Goal: Leave review/rating: Leave review/rating

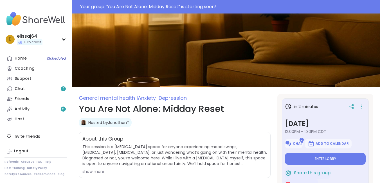
type textarea "*"
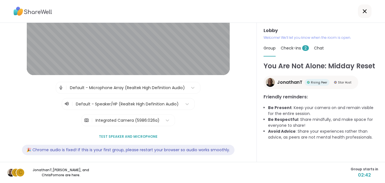
scroll to position [71, 0]
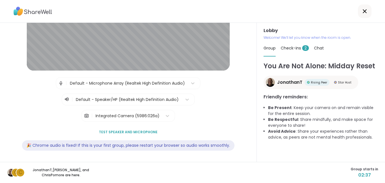
click at [111, 133] on span "Test speaker and microphone" at bounding box center [128, 132] width 59 height 5
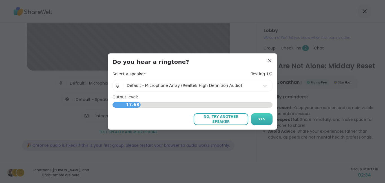
click at [256, 119] on button "Yes" at bounding box center [261, 119] width 21 height 12
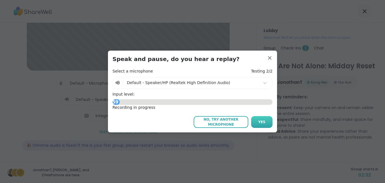
click at [260, 121] on span "Yes" at bounding box center [261, 122] width 7 height 5
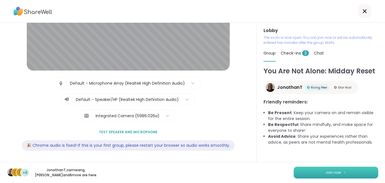
click at [324, 170] on button "Join now" at bounding box center [335, 173] width 84 height 12
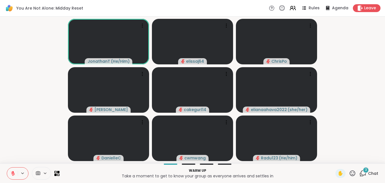
click at [363, 173] on div "3" at bounding box center [365, 170] width 6 height 6
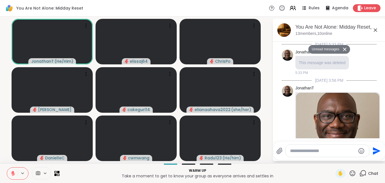
scroll to position [444, 0]
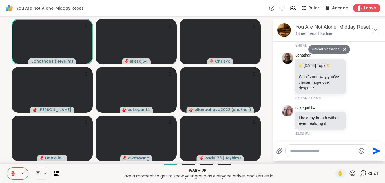
click at [324, 46] on button "Unread messages" at bounding box center [324, 49] width 32 height 9
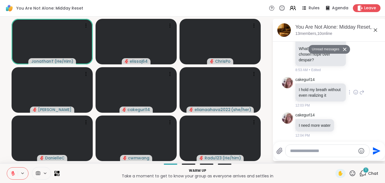
scroll to position [474, 0]
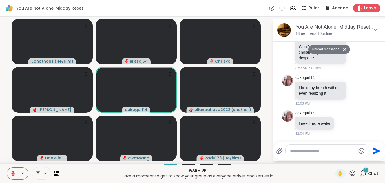
click at [331, 49] on button "Unread messages" at bounding box center [324, 49] width 32 height 9
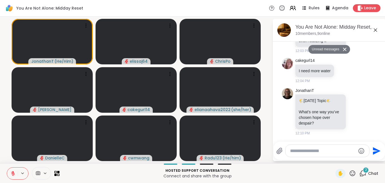
scroll to position [562, 0]
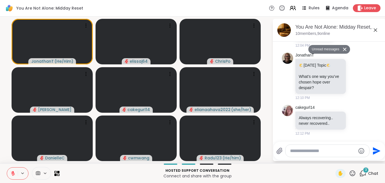
click at [322, 45] on button "Unread messages" at bounding box center [324, 49] width 32 height 9
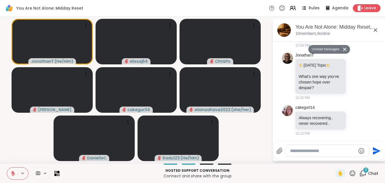
click at [327, 50] on button "Unread messages" at bounding box center [324, 49] width 32 height 9
click at [337, 173] on span "✋" at bounding box center [340, 173] width 6 height 7
click at [24, 172] on icon at bounding box center [22, 173] width 5 height 5
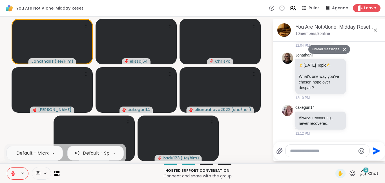
click at [12, 172] on icon at bounding box center [13, 174] width 4 height 4
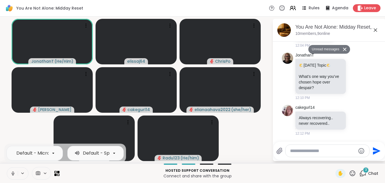
click at [23, 172] on icon at bounding box center [22, 173] width 5 height 5
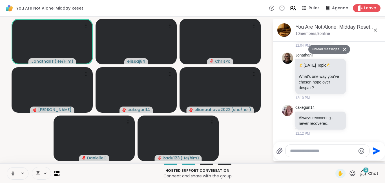
click at [23, 175] on icon at bounding box center [22, 173] width 5 height 5
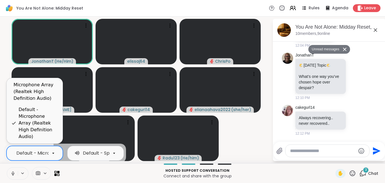
scroll to position [0, 90]
click at [55, 152] on icon at bounding box center [53, 153] width 5 height 5
click at [21, 173] on icon at bounding box center [22, 173] width 5 height 5
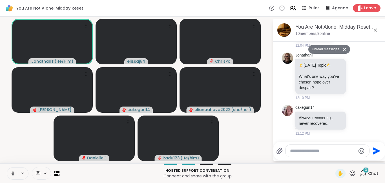
click at [13, 174] on icon at bounding box center [12, 173] width 5 height 5
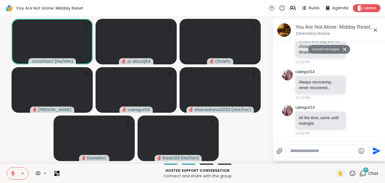
click at [12, 173] on icon at bounding box center [12, 173] width 5 height 5
click at [12, 174] on icon at bounding box center [12, 173] width 5 height 5
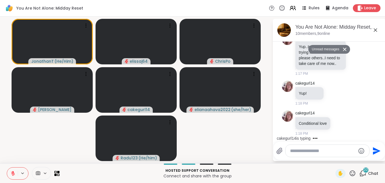
scroll to position [1437, 0]
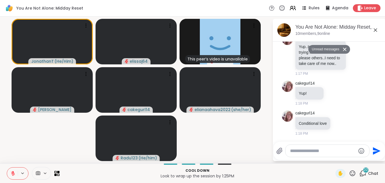
click at [325, 47] on button "Unread messages" at bounding box center [324, 49] width 32 height 9
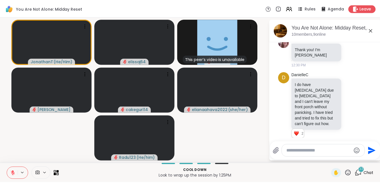
scroll to position [715, 0]
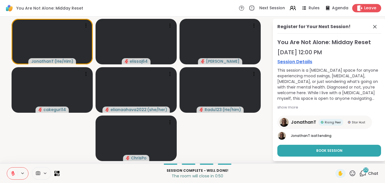
click at [366, 9] on span "Leave" at bounding box center [370, 8] width 12 height 6
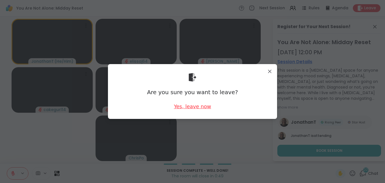
click at [195, 107] on div "Yes, leave now" at bounding box center [192, 106] width 37 height 7
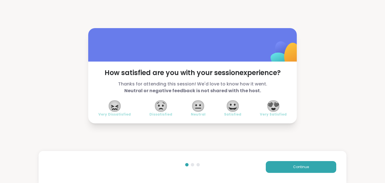
click at [270, 108] on span "😍" at bounding box center [273, 106] width 14 height 10
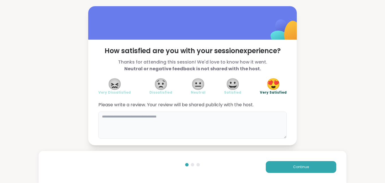
click at [208, 138] on textarea at bounding box center [192, 125] width 188 height 27
type textarea "*"
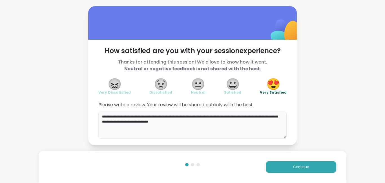
click at [121, 116] on textarea "**********" at bounding box center [192, 125] width 188 height 27
drag, startPoint x: 155, startPoint y: 117, endPoint x: 98, endPoint y: 118, distance: 56.6
click at [98, 118] on textarea "**********" at bounding box center [192, 125] width 188 height 27
click at [156, 122] on textarea "**********" at bounding box center [192, 125] width 188 height 27
paste textarea "**********"
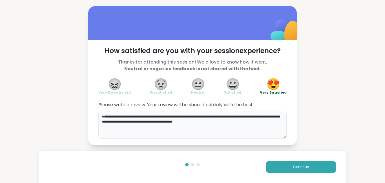
click at [100, 116] on textarea "**********" at bounding box center [192, 125] width 188 height 27
click at [226, 121] on textarea "**********" at bounding box center [192, 125] width 188 height 27
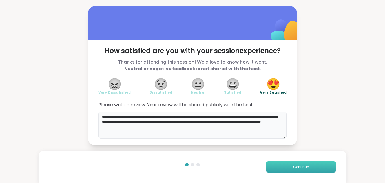
type textarea "**********"
click at [293, 166] on span "Continue" at bounding box center [301, 167] width 16 height 5
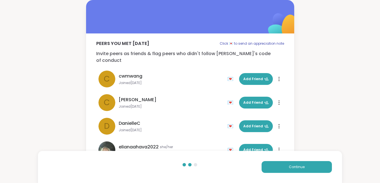
scroll to position [3, 0]
